Goal: Register for event/course

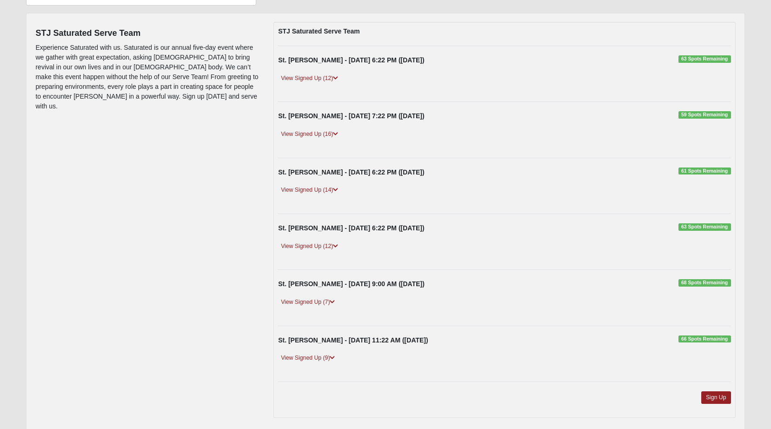
scroll to position [139, 0]
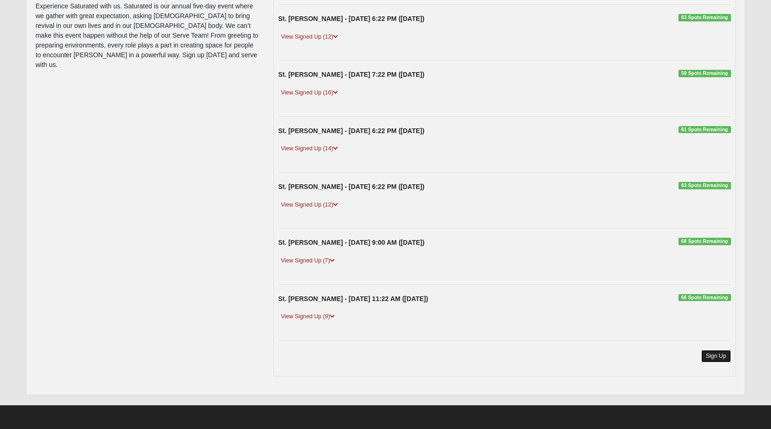
click at [713, 360] on link "Sign Up" at bounding box center [717, 356] width 30 height 13
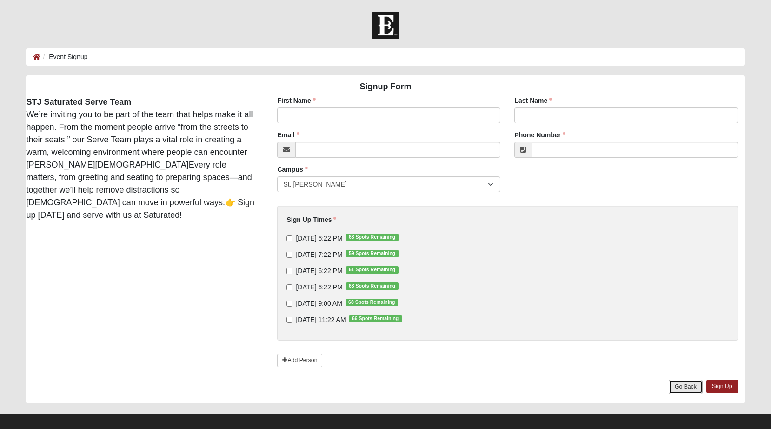
click at [685, 387] on link "Go Back" at bounding box center [686, 387] width 34 height 14
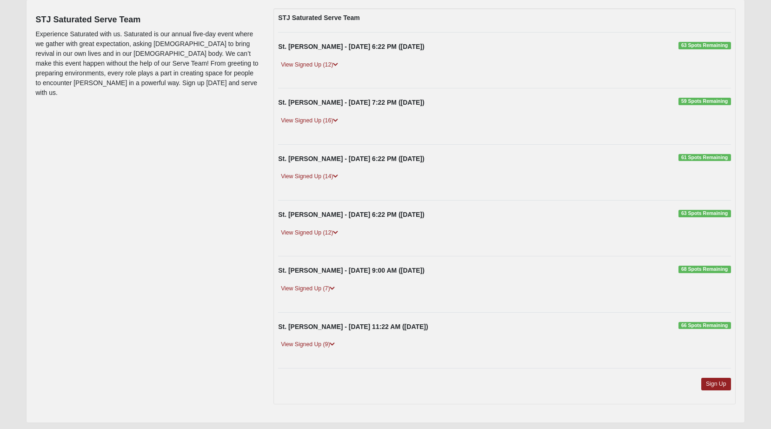
scroll to position [107, 0]
